Goal: Task Accomplishment & Management: Use online tool/utility

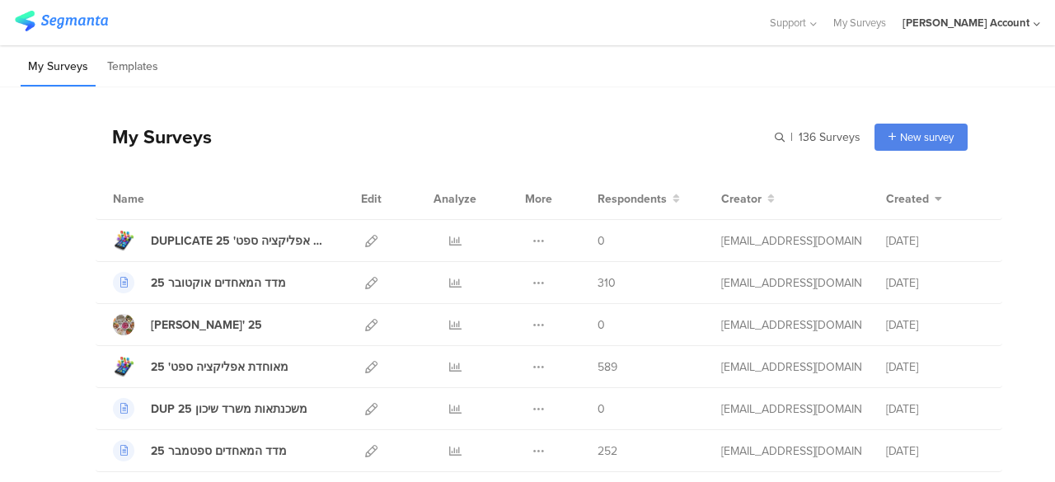
click at [559, 125] on div "My Surveys | 136 Surveys New survey Start from scratch Choose from templates" at bounding box center [532, 137] width 872 height 66
click at [799, 80] on div "My Surveys Templates" at bounding box center [527, 66] width 1055 height 42
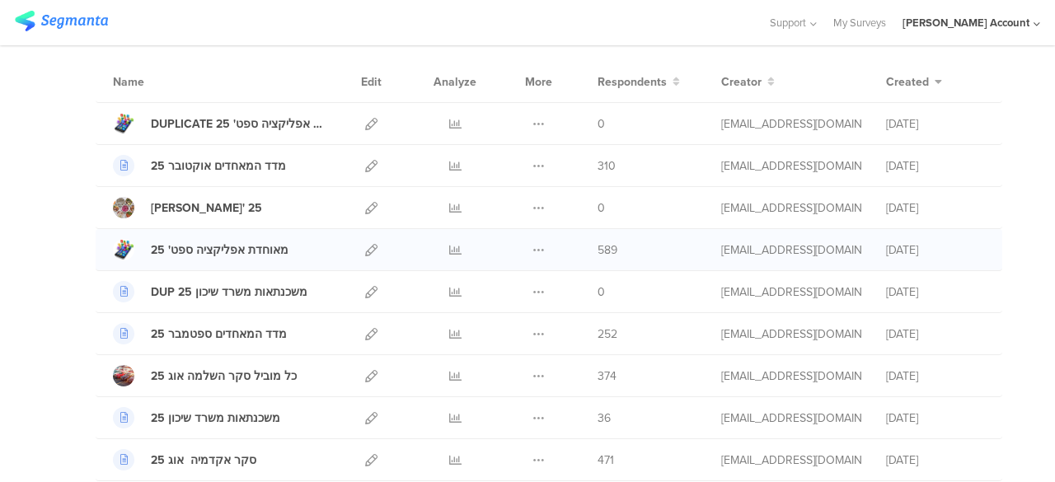
scroll to position [82, 0]
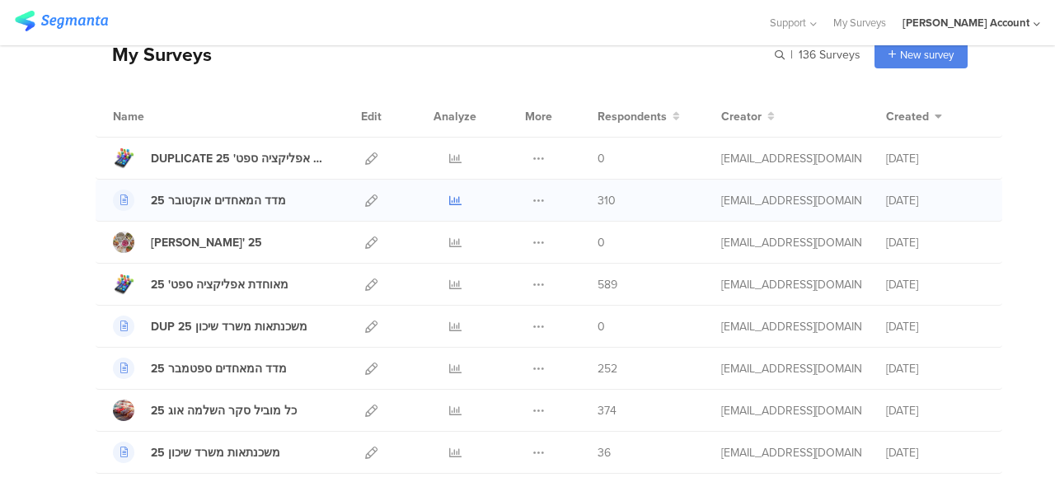
click at [449, 199] on icon at bounding box center [455, 200] width 12 height 12
click at [449, 282] on icon at bounding box center [455, 285] width 12 height 12
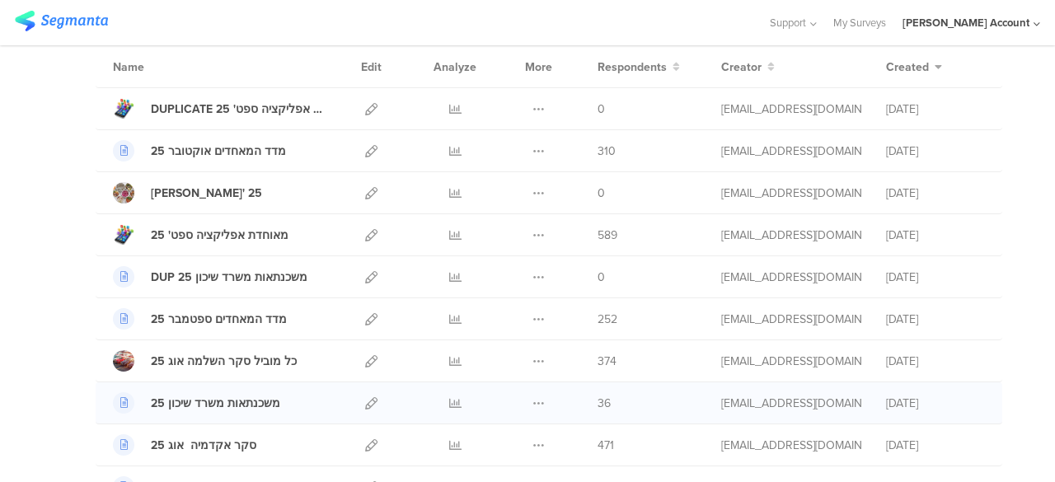
scroll to position [165, 0]
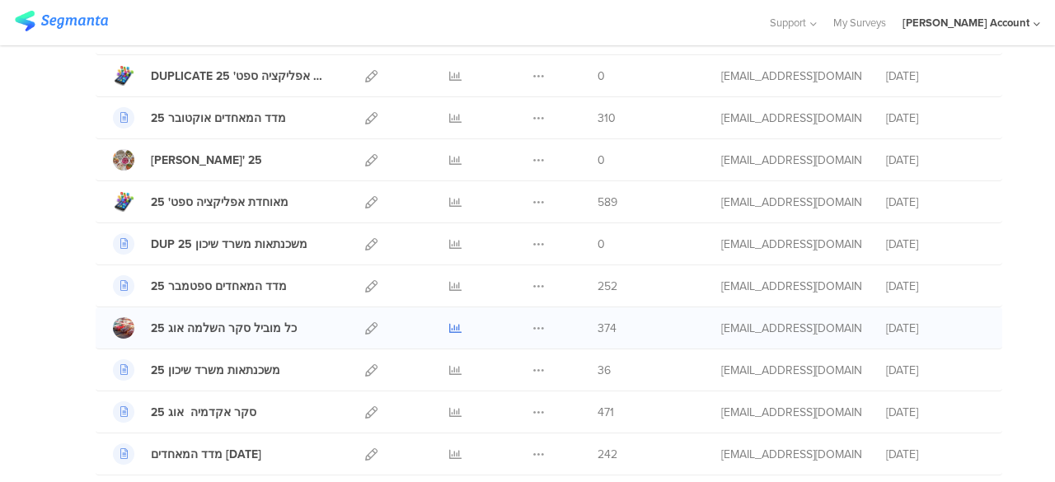
click at [449, 324] on icon at bounding box center [455, 328] width 12 height 12
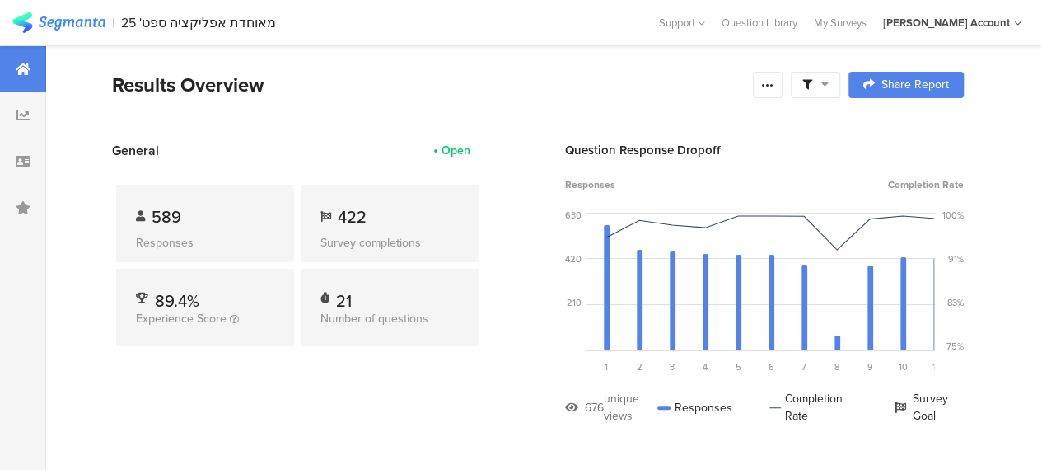
click at [829, 86] on icon at bounding box center [825, 84] width 7 height 12
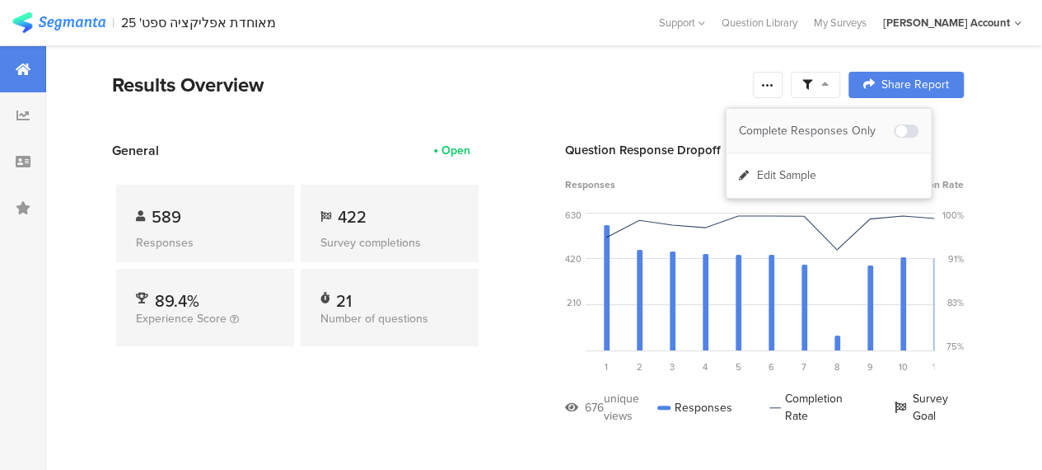
click at [839, 120] on div "Complete Responses Only" at bounding box center [829, 131] width 204 height 44
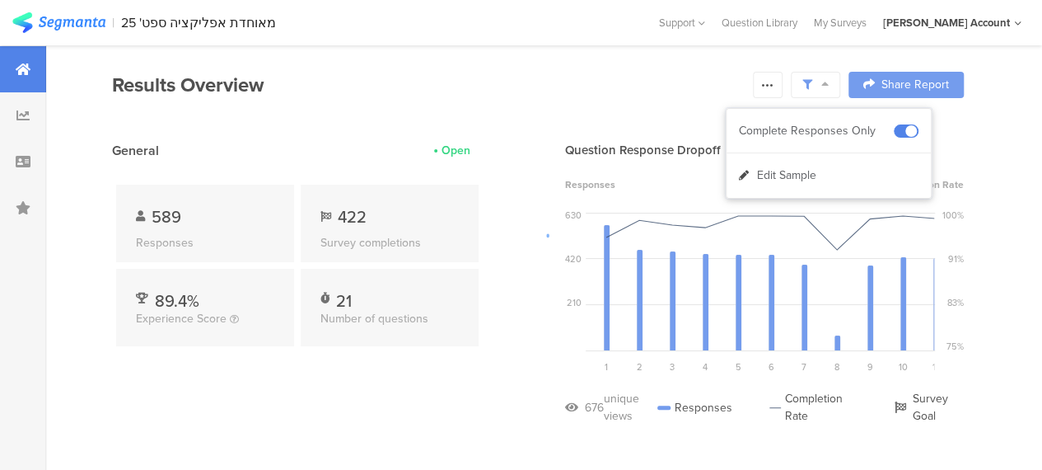
click at [487, 377] on div at bounding box center [521, 235] width 1042 height 470
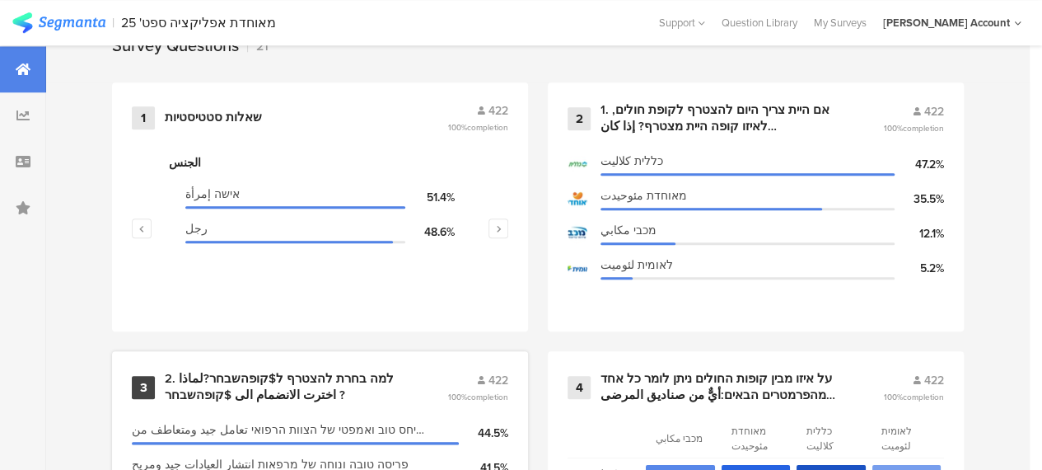
scroll to position [742, 0]
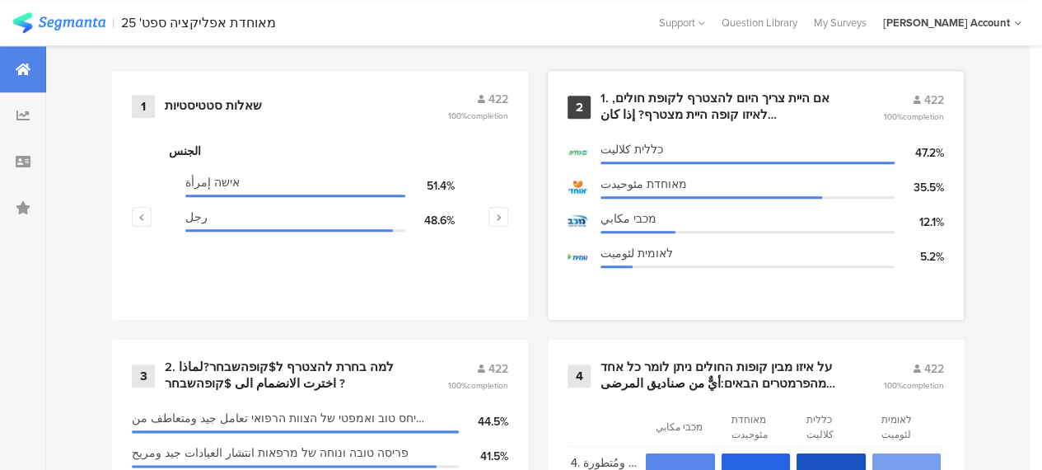
click at [707, 105] on div "1. אם היית צריך היום להצטרף לקופת חולים, לאיזו קופה היית מצטרף? إذا كان عليك ال…" at bounding box center [722, 107] width 243 height 32
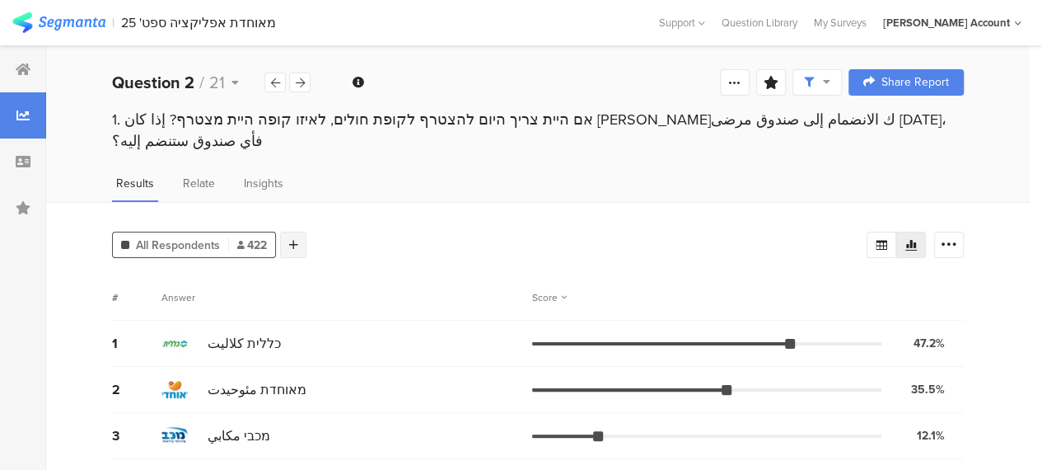
click at [300, 232] on div at bounding box center [293, 245] width 26 height 26
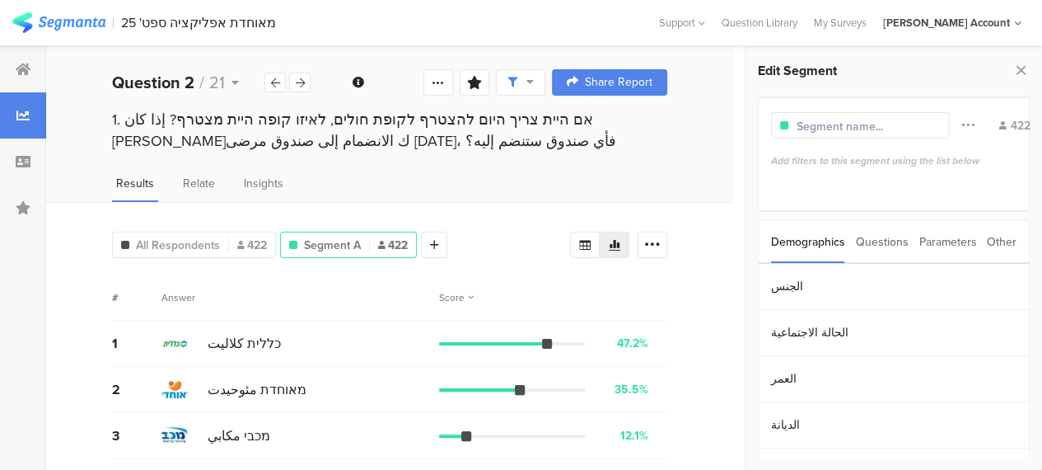
click at [964, 241] on div "Parameters" at bounding box center [948, 242] width 58 height 42
click at [772, 289] on section "c" at bounding box center [894, 287] width 270 height 46
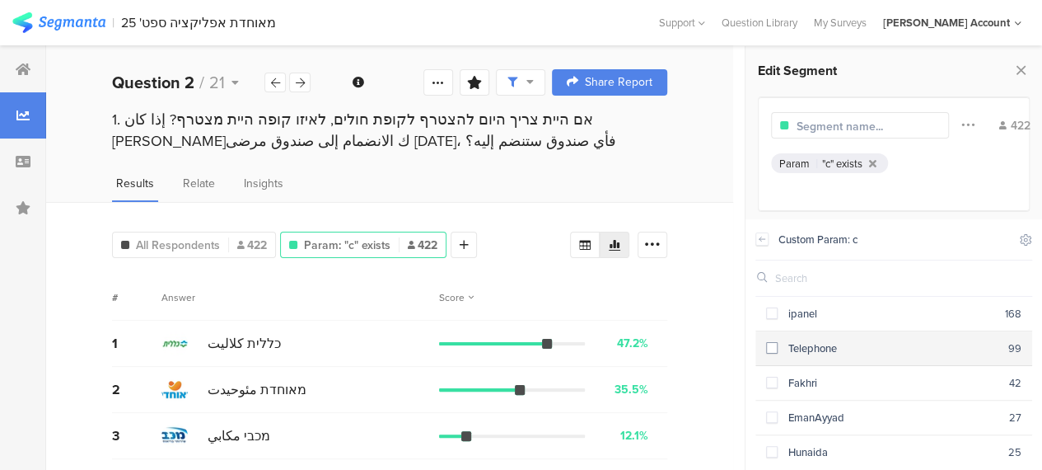
click at [775, 346] on span at bounding box center [772, 348] width 12 height 12
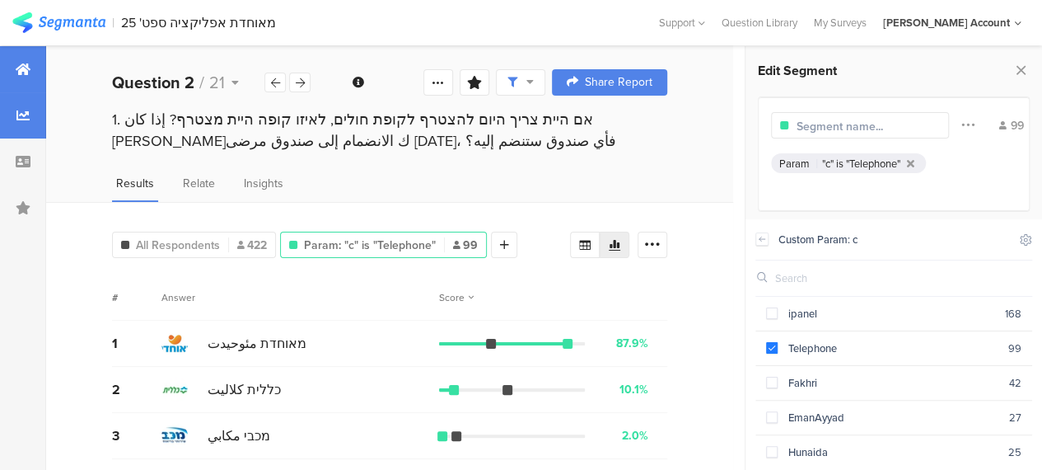
click at [12, 65] on div at bounding box center [23, 69] width 46 height 46
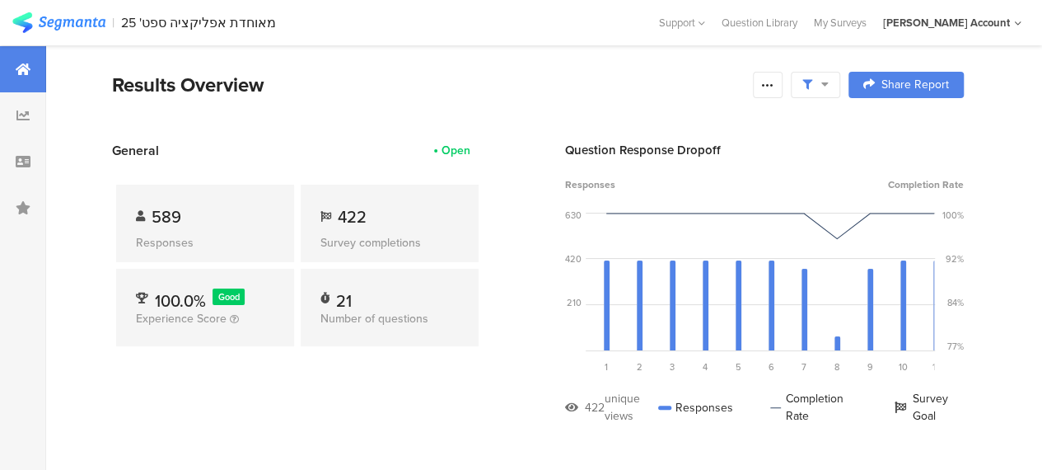
click at [70, 23] on img at bounding box center [58, 22] width 93 height 21
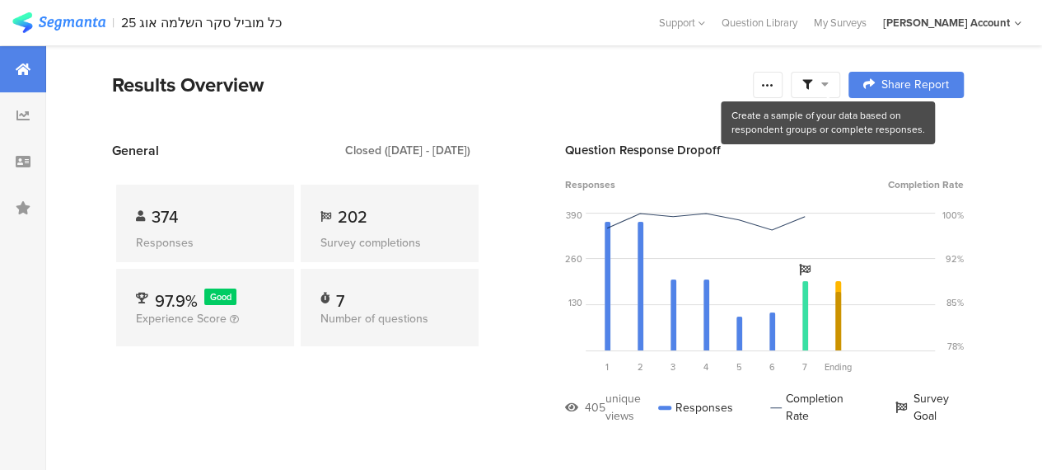
click at [829, 79] on icon at bounding box center [825, 84] width 7 height 12
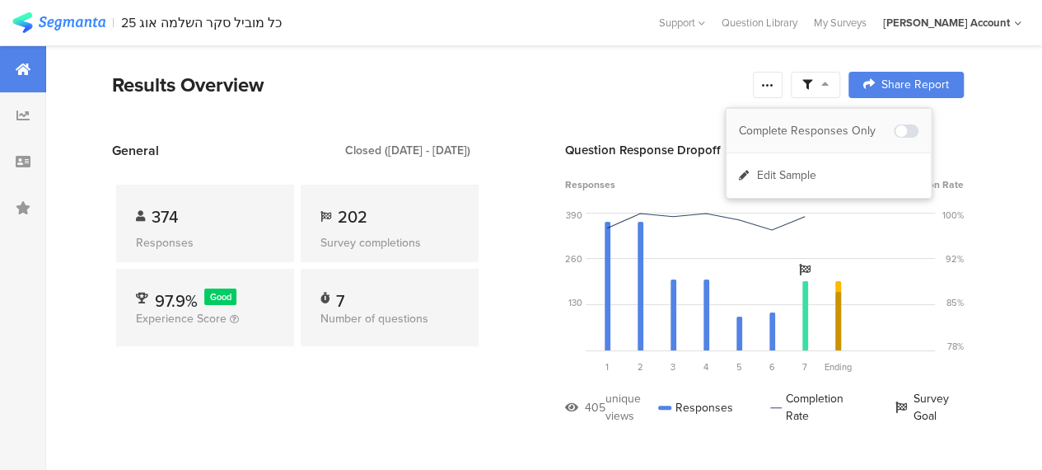
click at [850, 129] on div "Complete Responses Only" at bounding box center [816, 131] width 155 height 16
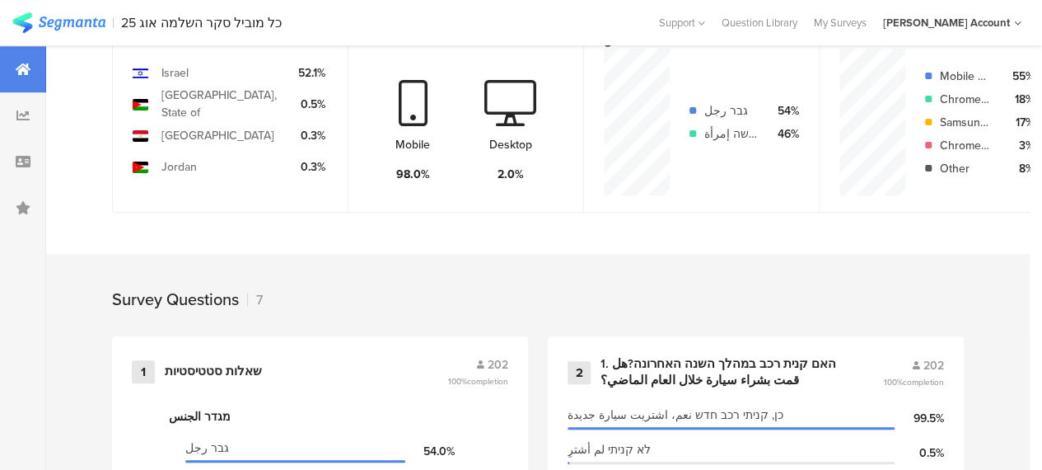
scroll to position [659, 0]
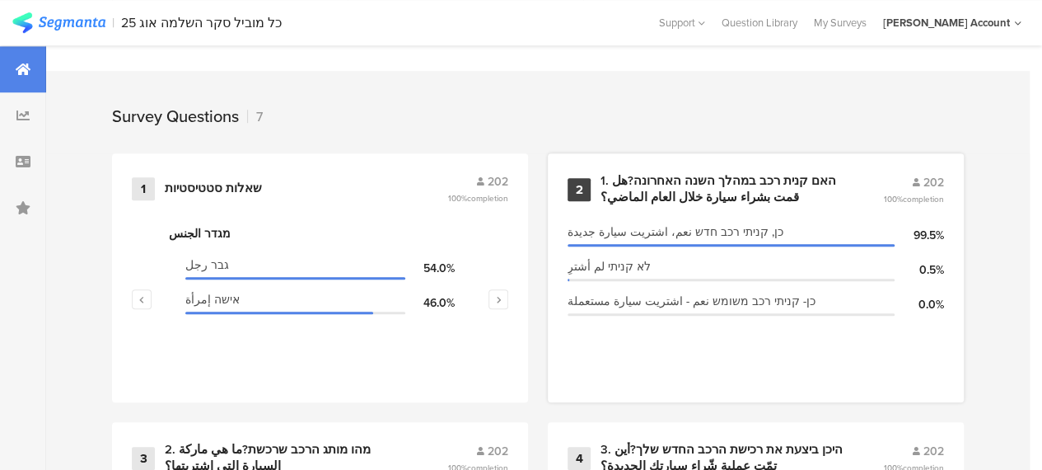
click at [728, 196] on div "1. האם קנית רכב במהלך השנה האחרונה?هل قمت بشراء سيارة خلال العام الماضي؟" at bounding box center [722, 189] width 243 height 32
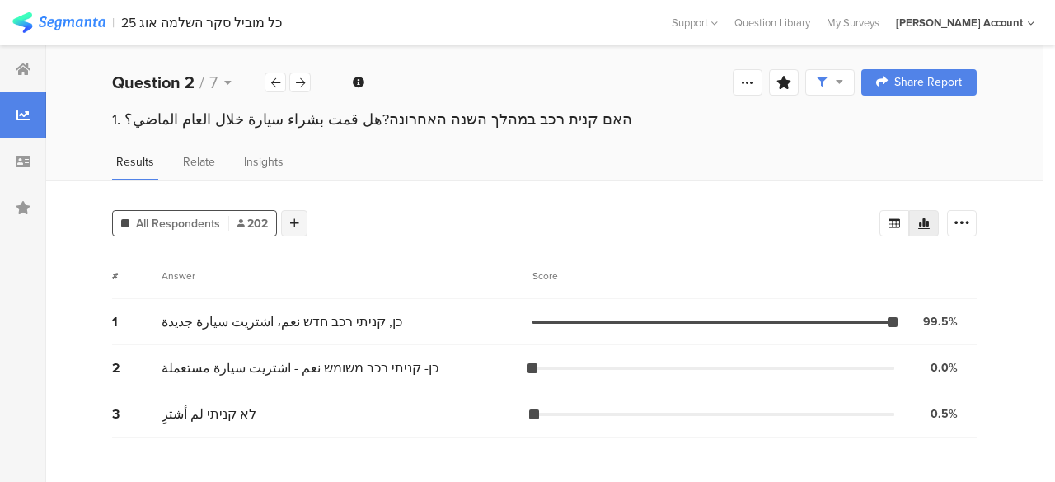
click at [297, 226] on icon at bounding box center [294, 224] width 9 height 12
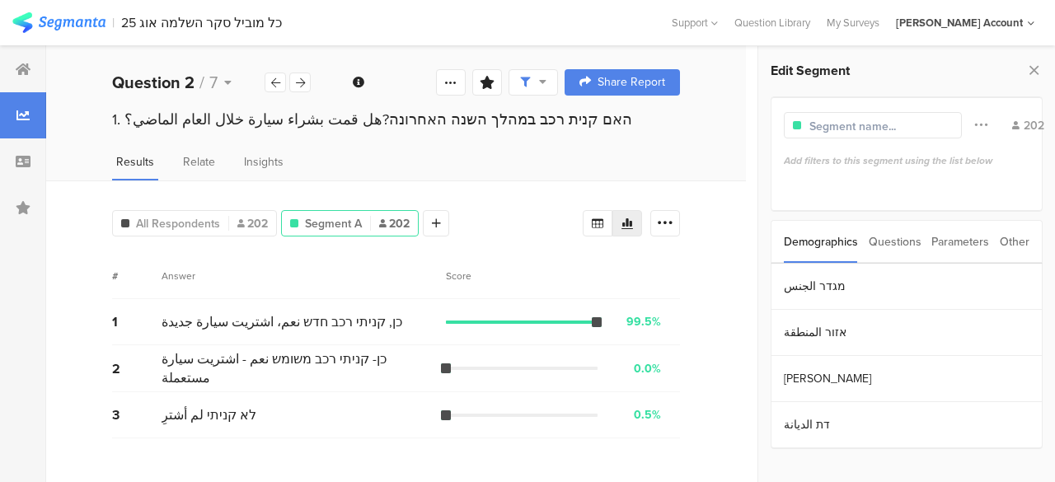
click at [958, 243] on div "Parameters" at bounding box center [960, 242] width 58 height 42
click at [792, 288] on section "c" at bounding box center [906, 287] width 270 height 46
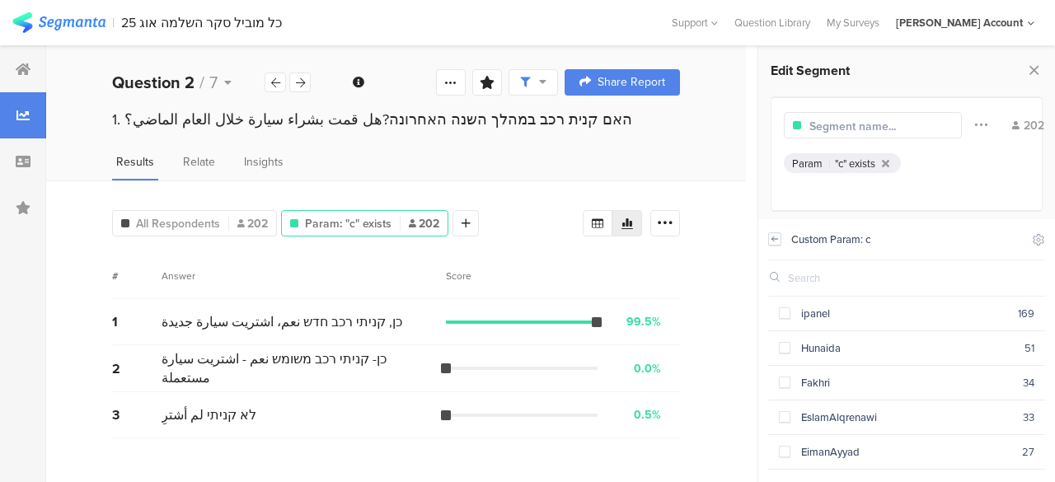
click at [776, 235] on icon at bounding box center [775, 238] width 12 height 13
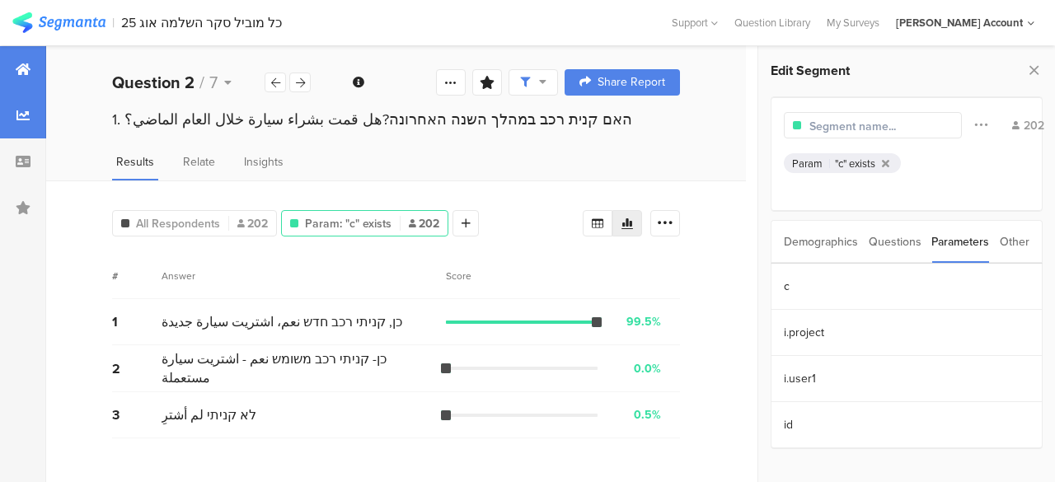
click at [22, 75] on icon at bounding box center [23, 69] width 15 height 13
